Goal: Information Seeking & Learning: Learn about a topic

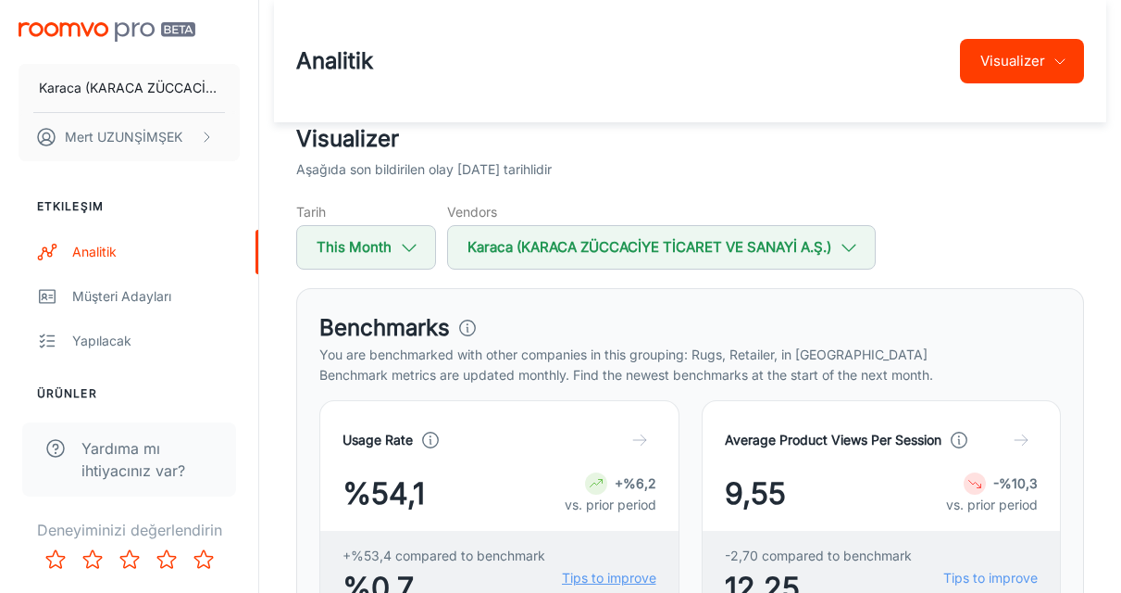
scroll to position [185, 0]
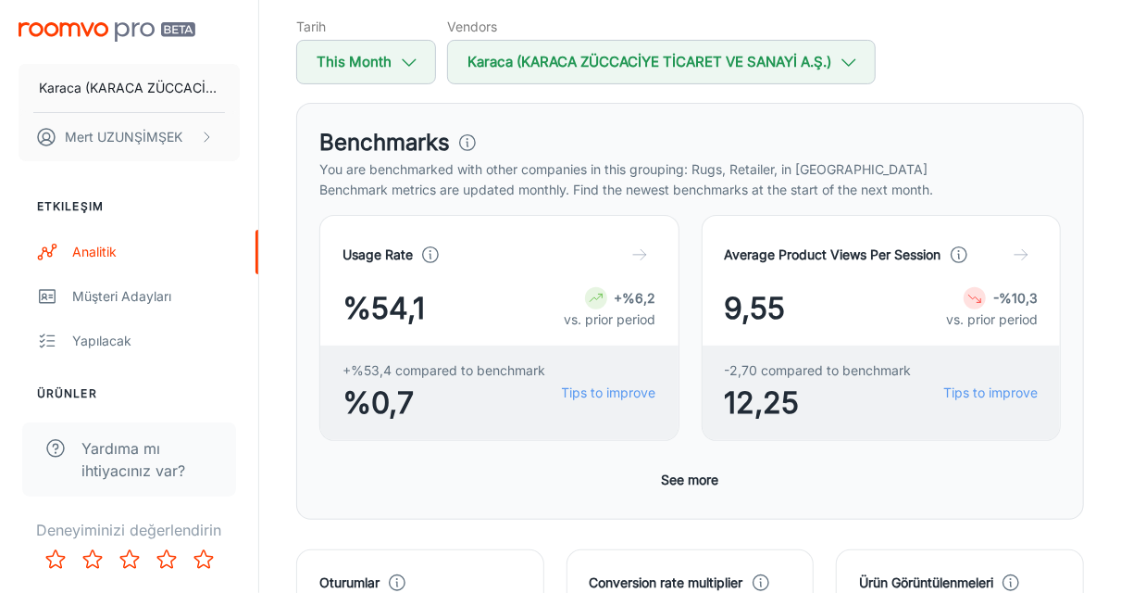
click at [636, 256] on icon "button" at bounding box center [639, 254] width 19 height 19
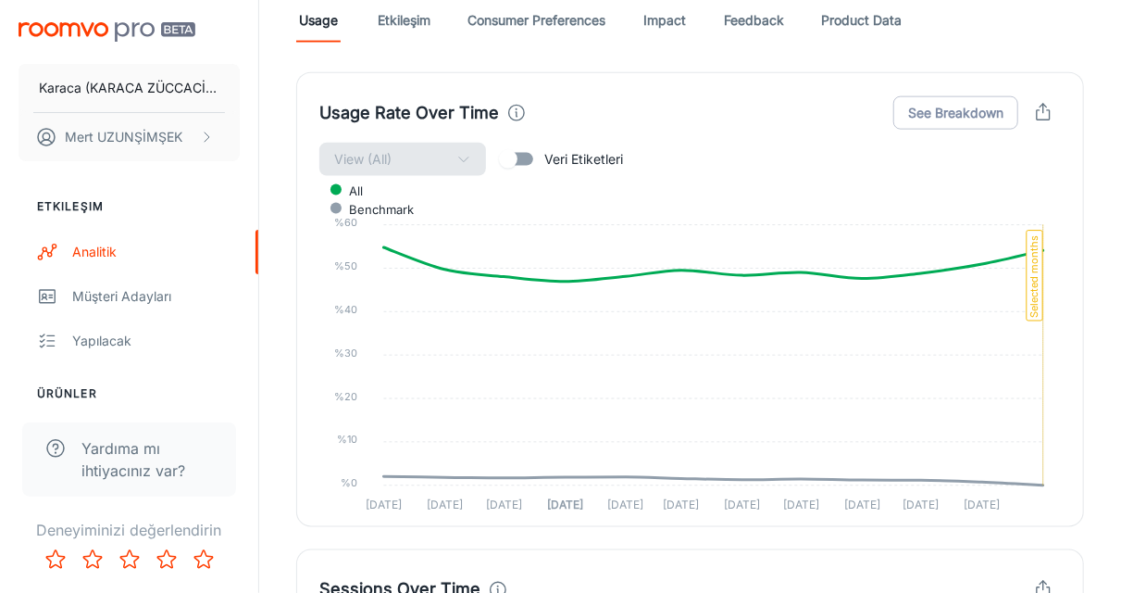
click at [519, 158] on input "Veri Etiketleri" at bounding box center [509, 159] width 106 height 35
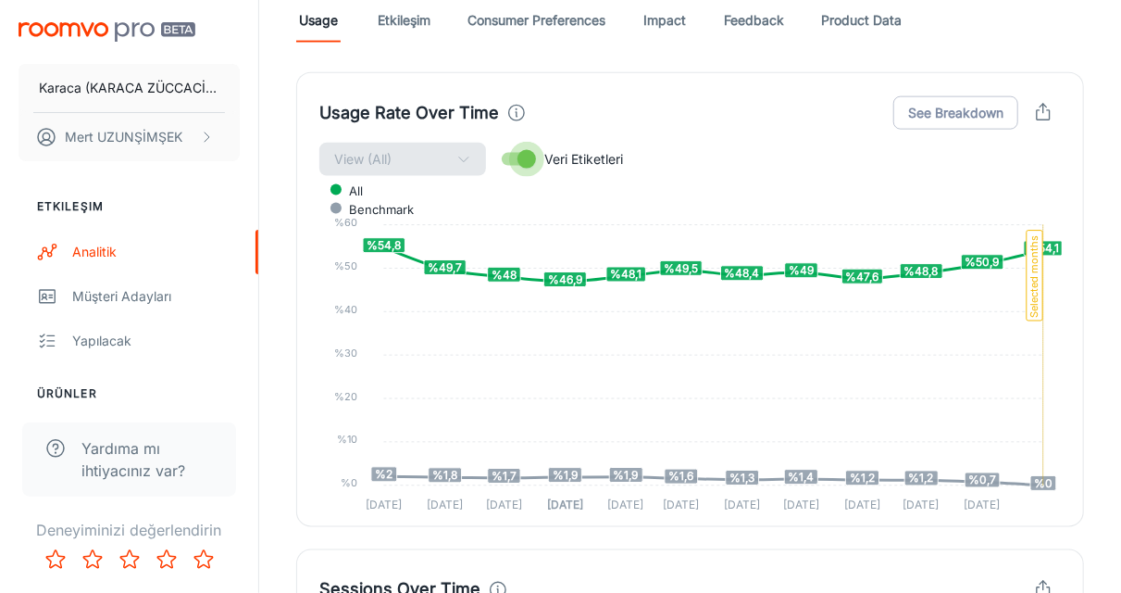
click at [519, 158] on input "Veri Etiketleri" at bounding box center [527, 159] width 106 height 35
checkbox input "false"
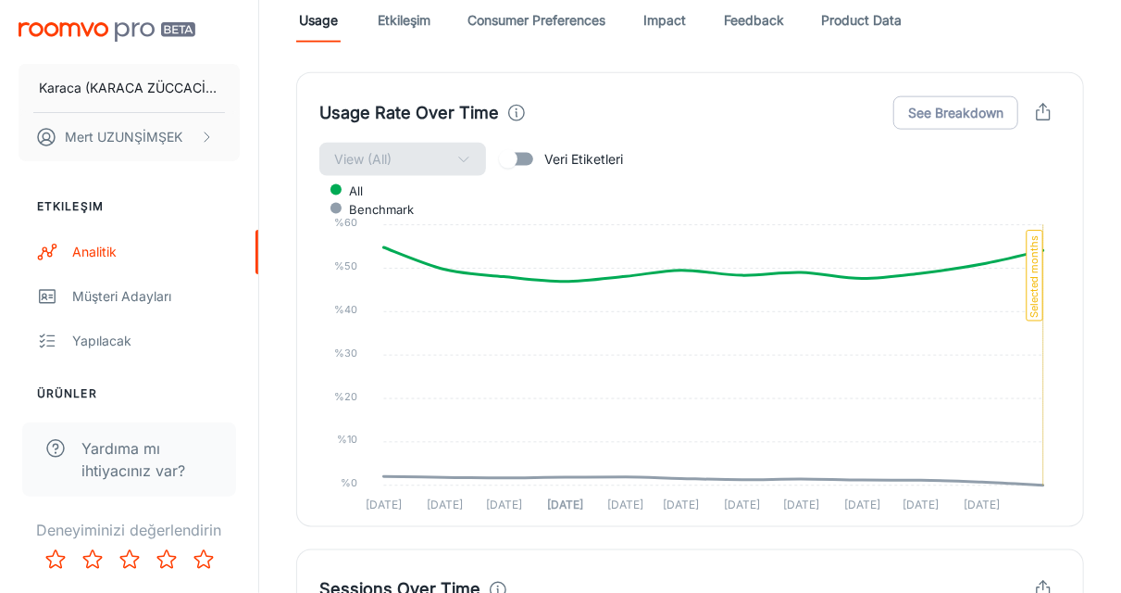
click at [428, 27] on link "Etkileşim" at bounding box center [404, 20] width 53 height 44
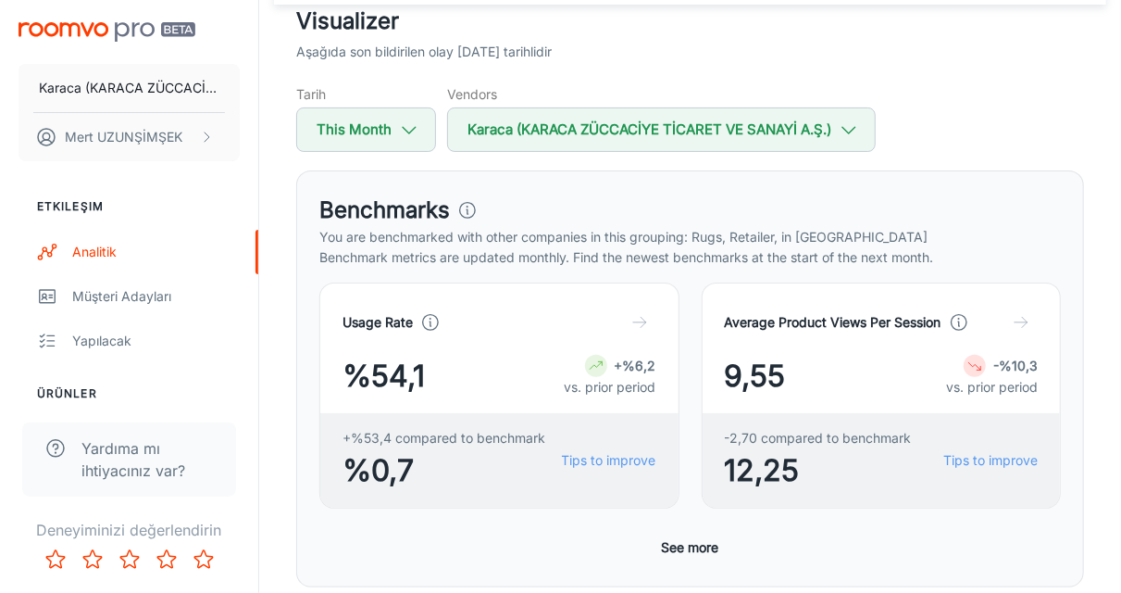
scroll to position [185, 0]
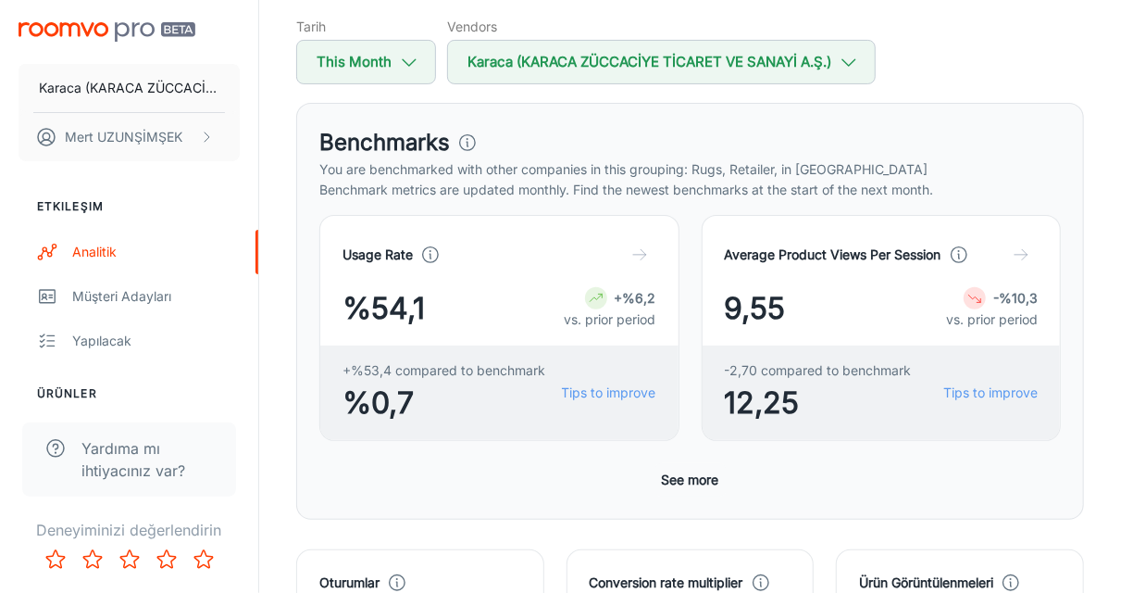
click at [678, 484] on button "See more" at bounding box center [691, 479] width 72 height 33
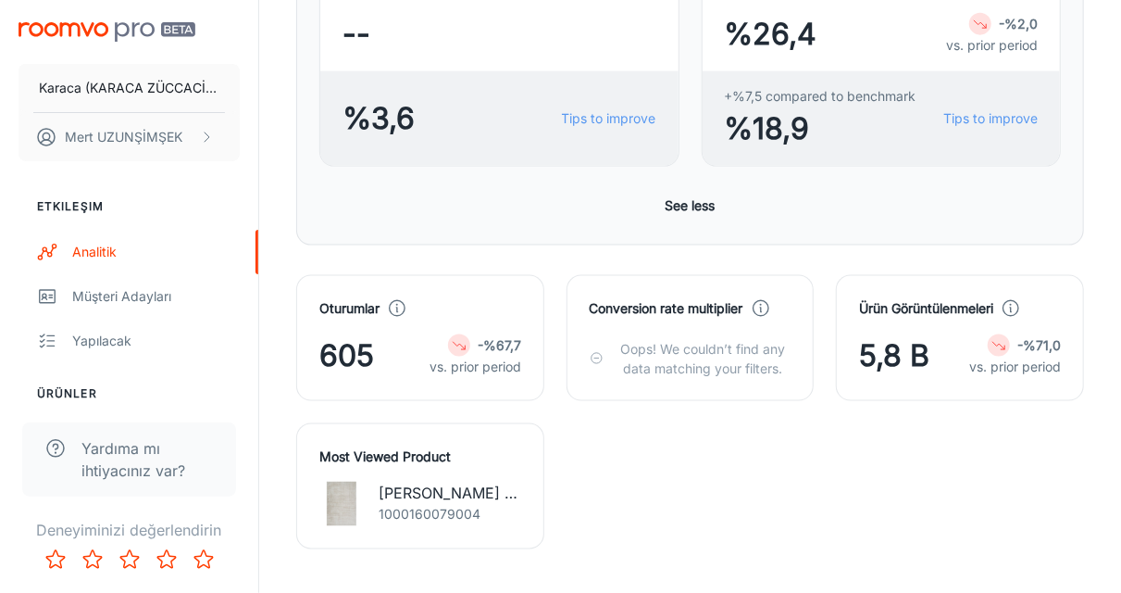
scroll to position [1389, 0]
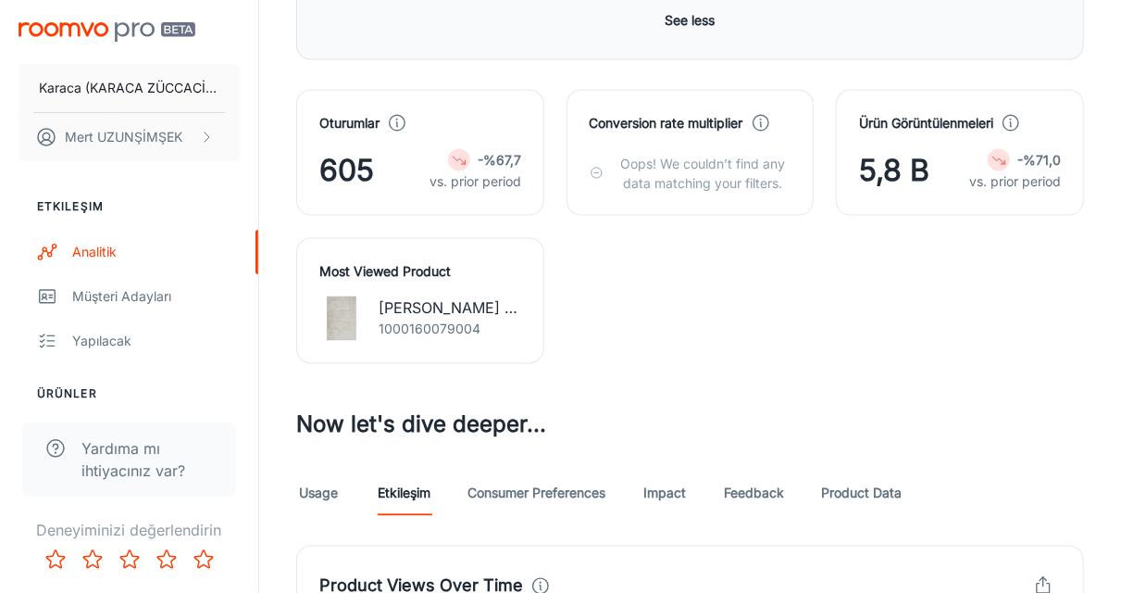
click at [1014, 177] on p "vs. prior period" at bounding box center [1015, 181] width 92 height 20
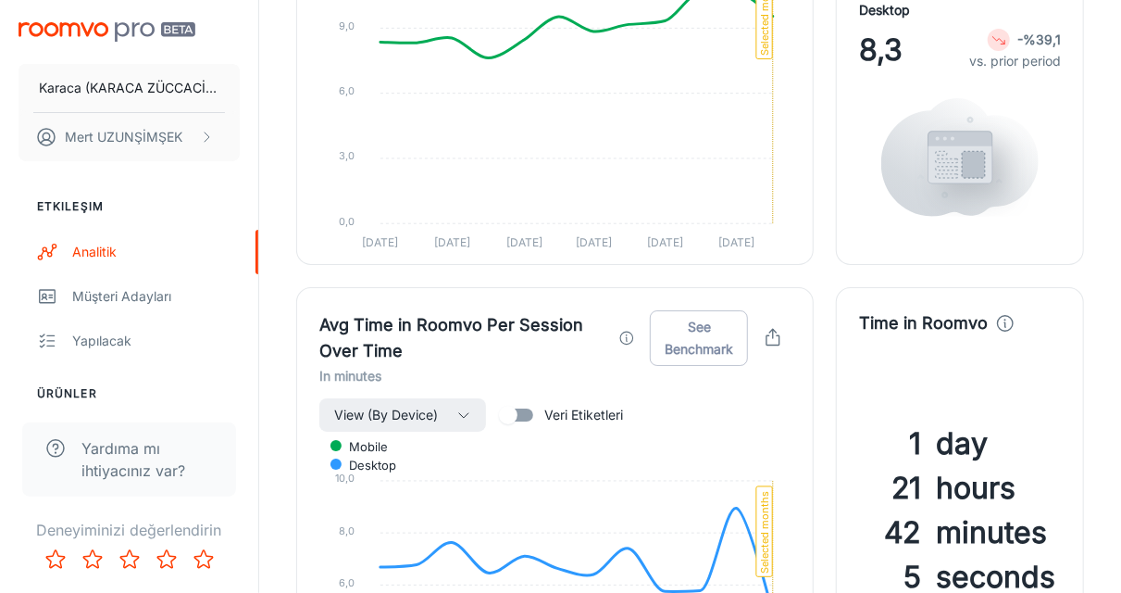
scroll to position [3148, 0]
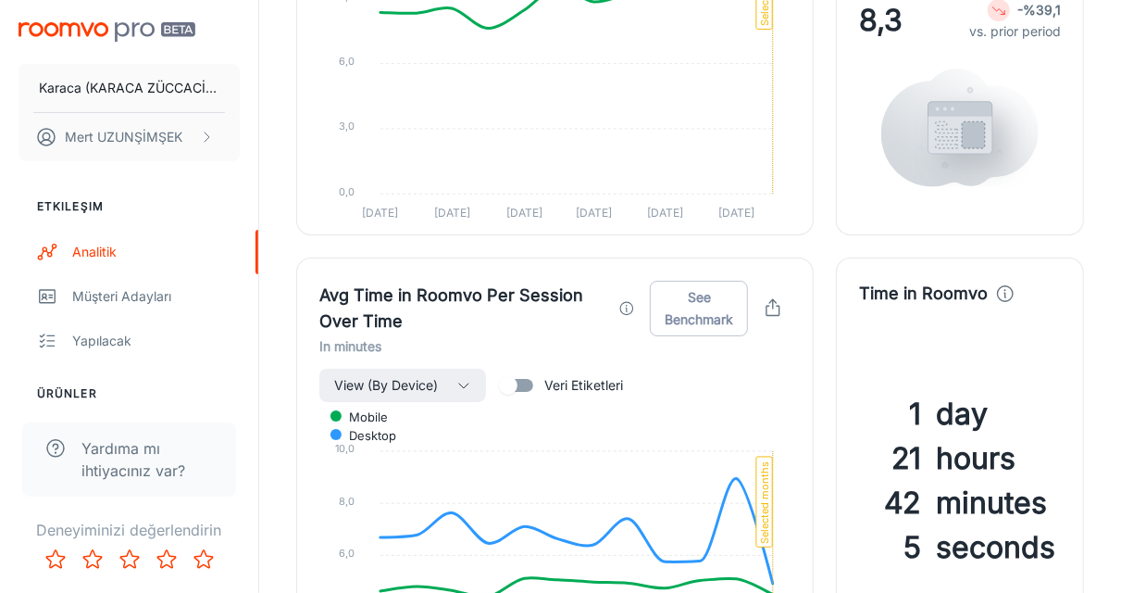
click at [1108, 231] on div "Analitik Visualizer Visualizer Aşağıda son bildirilen olay [DATE] tarihlidir Ta…" at bounding box center [690, 67] width 862 height 6431
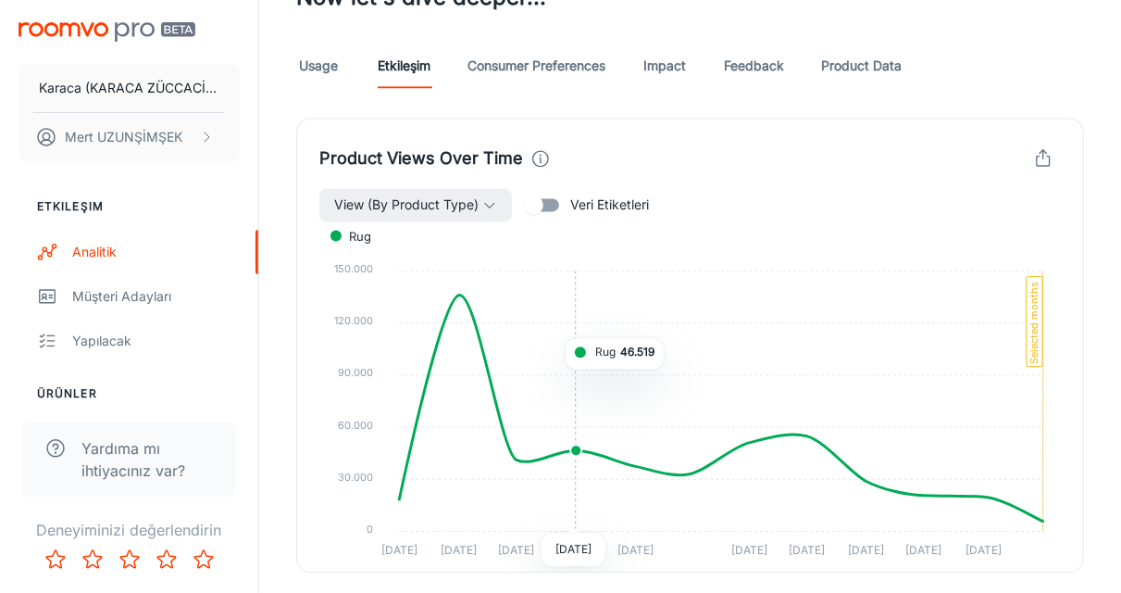
scroll to position [1661, 0]
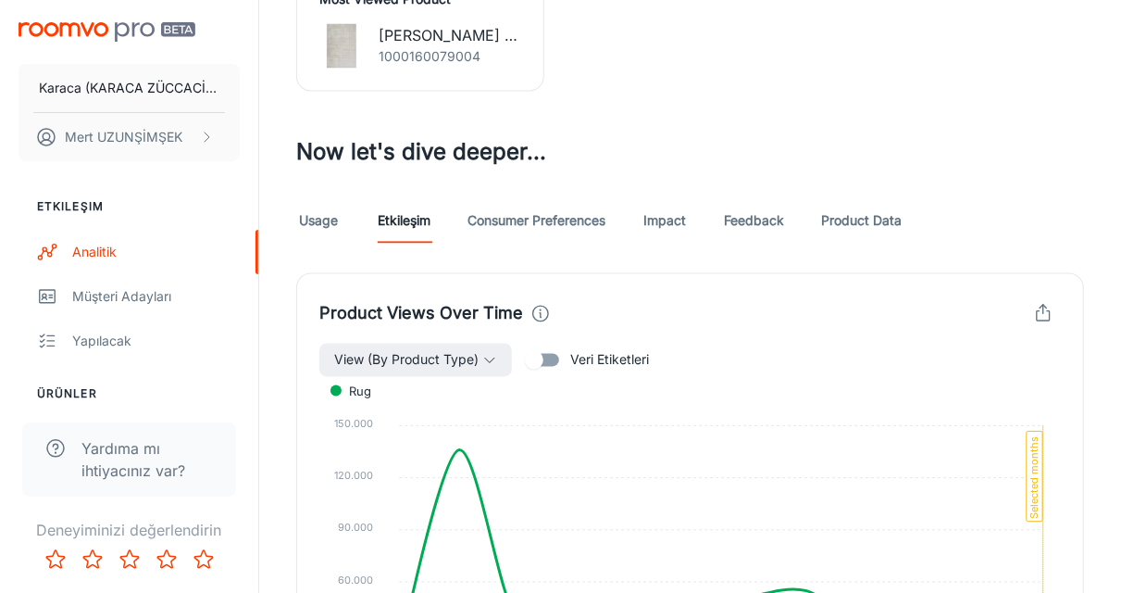
click at [483, 218] on link "Consumer Preferences" at bounding box center [537, 221] width 138 height 44
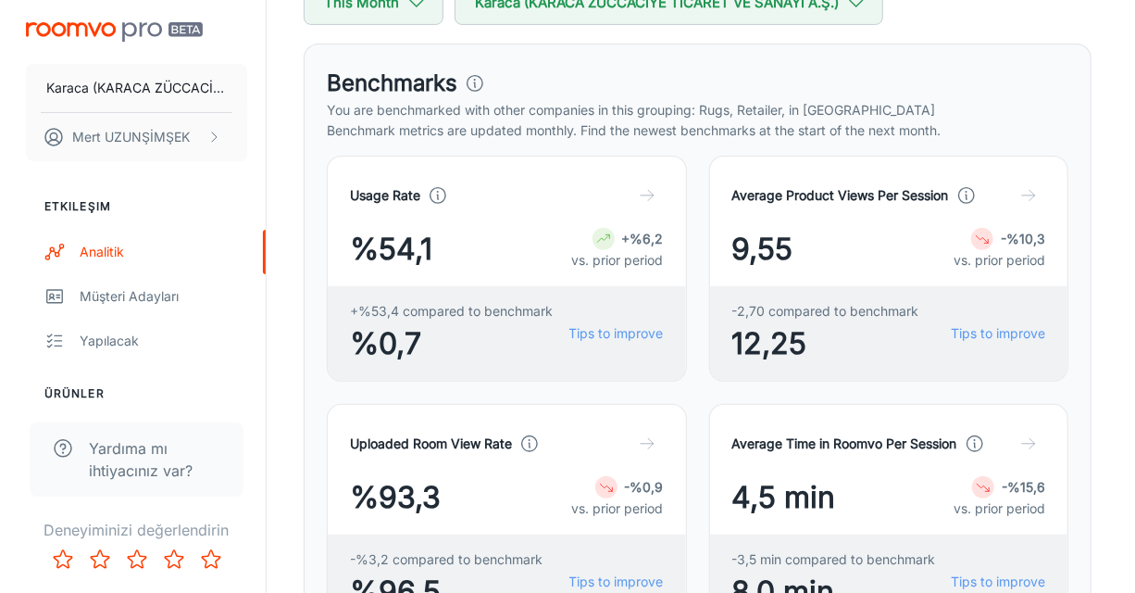
scroll to position [278, 0]
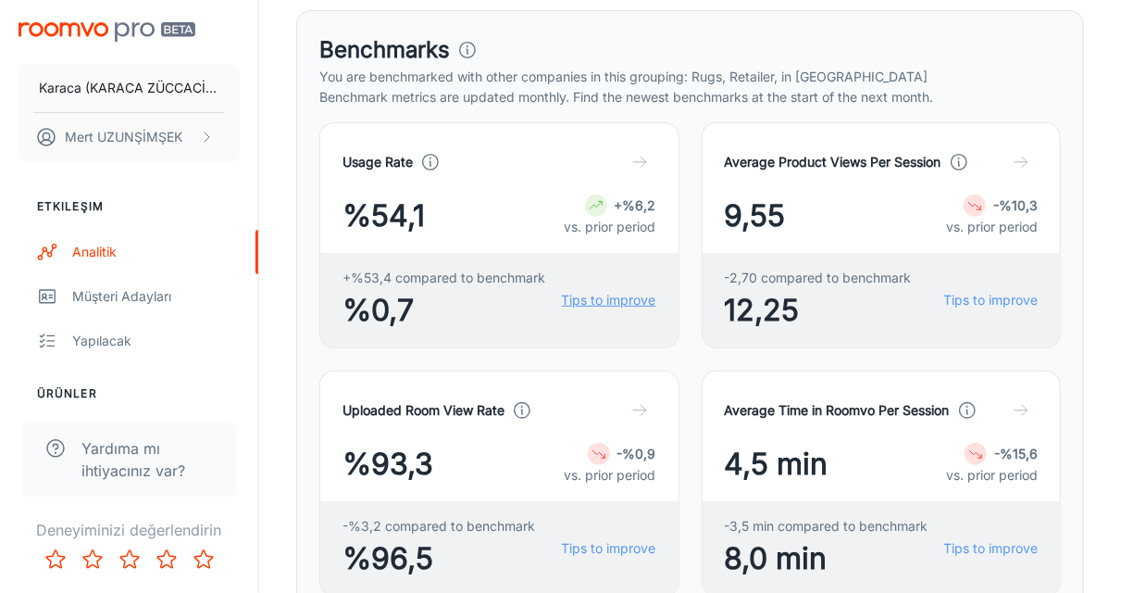
click at [587, 306] on link "Tips to improve" at bounding box center [609, 300] width 94 height 20
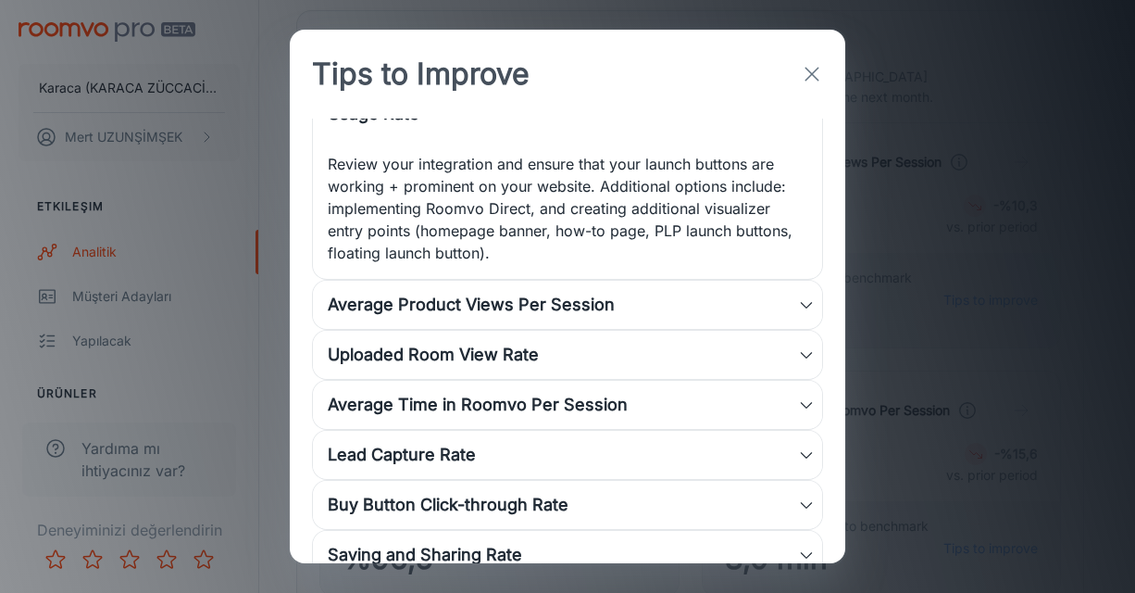
scroll to position [94, 0]
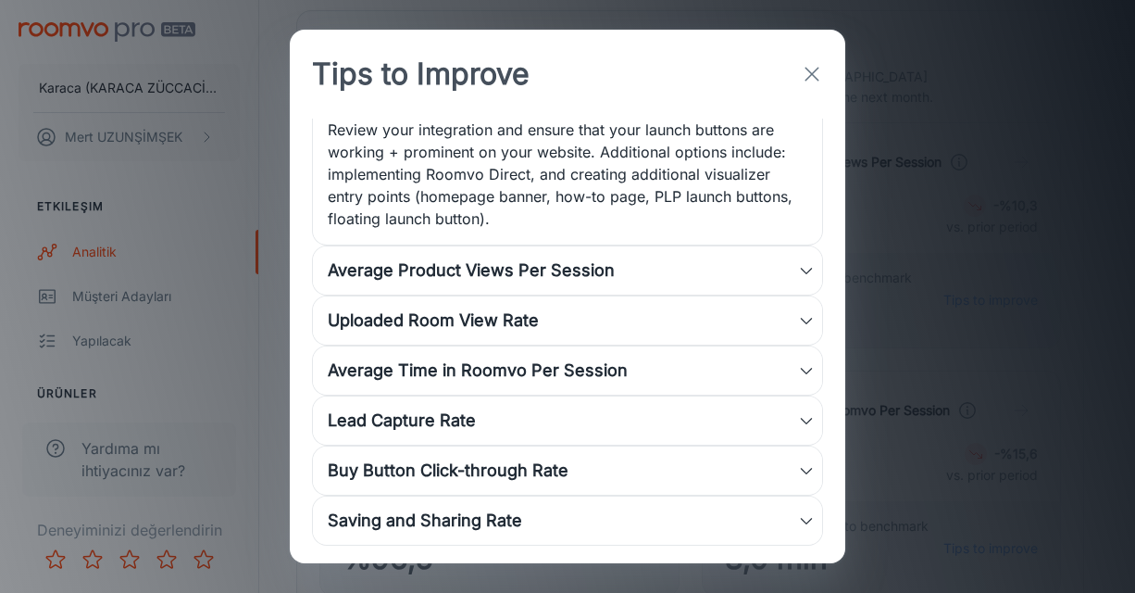
click at [764, 307] on div "Uploaded Room View Rate" at bounding box center [563, 320] width 470 height 26
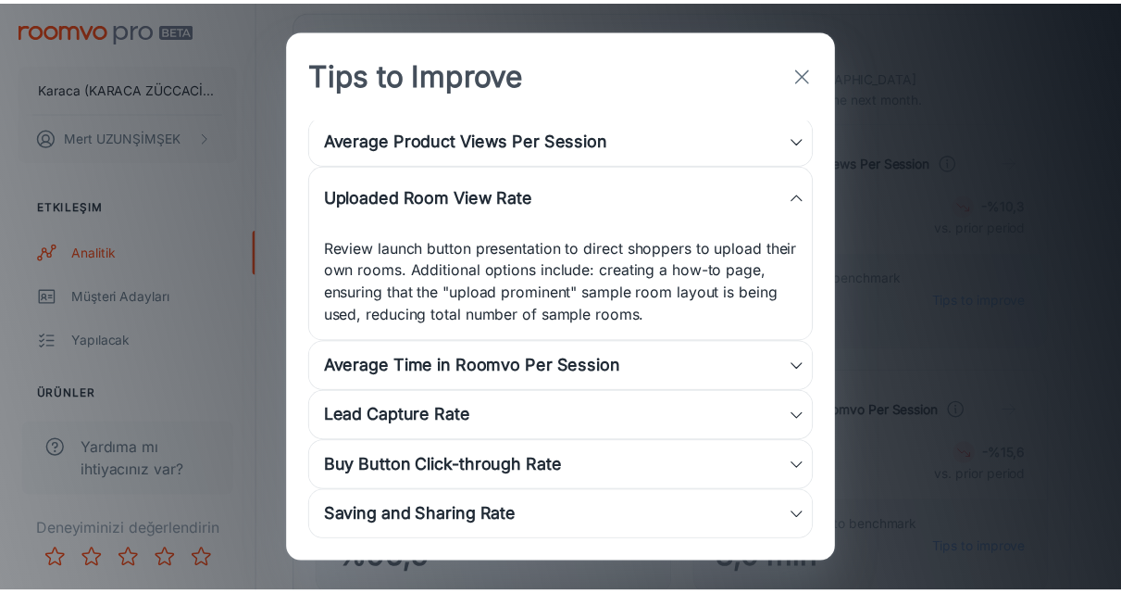
scroll to position [71, 0]
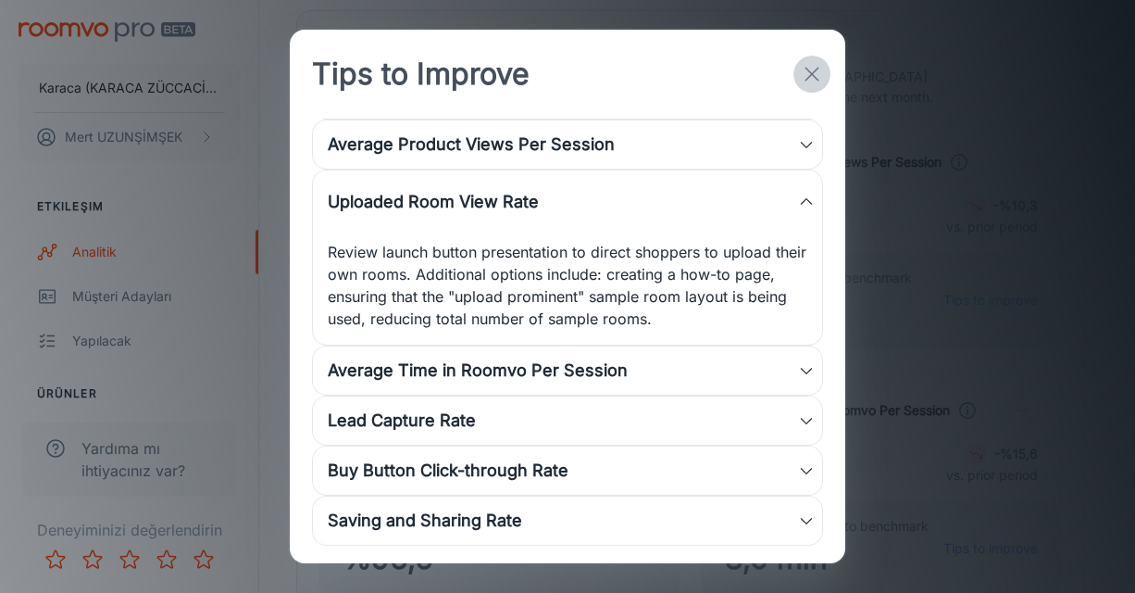
click at [805, 71] on icon "button" at bounding box center [812, 74] width 22 height 22
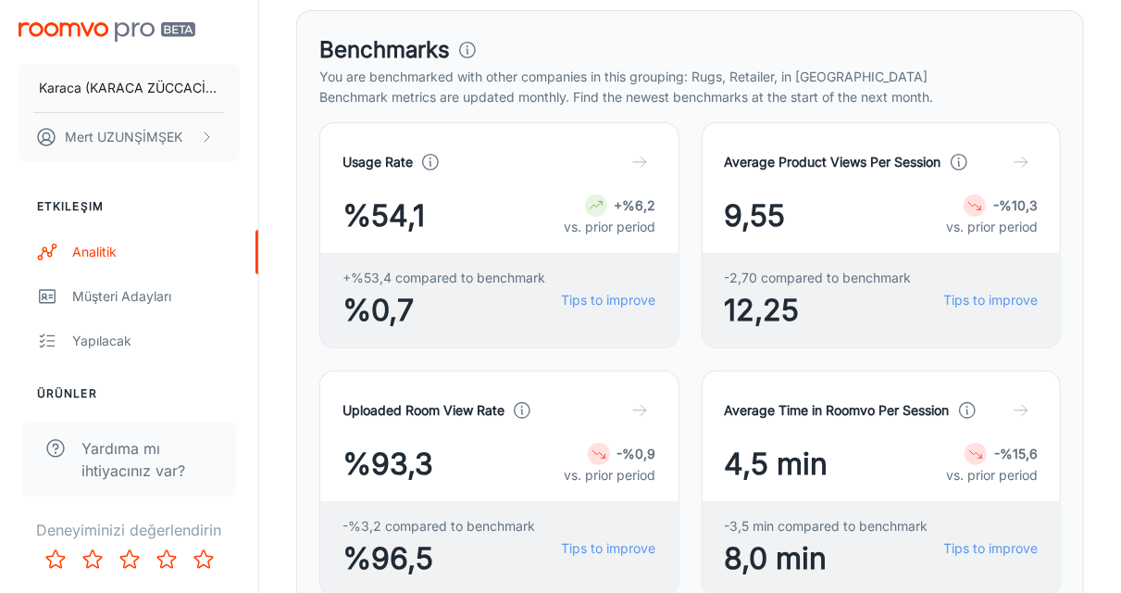
click at [598, 184] on div "Usage Rate %54,1 +%6,2 vs. prior period" at bounding box center [500, 191] width 314 height 93
click at [643, 162] on icon "button" at bounding box center [639, 162] width 19 height 19
click at [499, 215] on div "%54,1 +%6,2 vs. prior period" at bounding box center [500, 216] width 314 height 44
click at [591, 206] on icon at bounding box center [596, 205] width 15 height 15
click at [627, 205] on strong "+%6,2" at bounding box center [636, 205] width 42 height 16
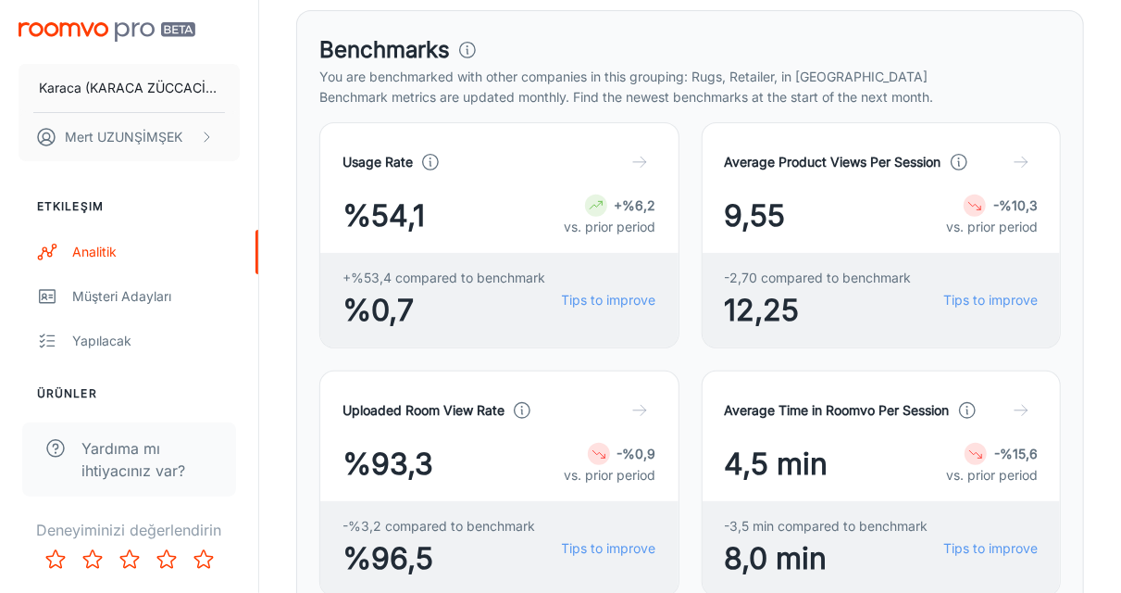
click at [617, 227] on p "vs. prior period" at bounding box center [611, 227] width 92 height 20
drag, startPoint x: 1091, startPoint y: 145, endPoint x: 1056, endPoint y: 163, distance: 38.5
